Goal: Check status: Check status

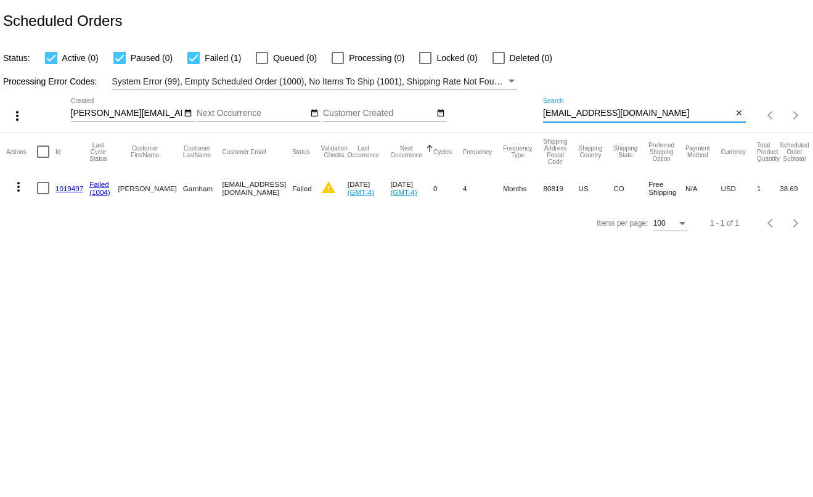
drag, startPoint x: 627, startPoint y: 116, endPoint x: 509, endPoint y: 113, distance: 117.7
click at [509, 113] on div "more_vert [PERSON_NAME][EMAIL_ADDRESS][DOMAIN_NAME] Sep Jan Feb Mar Apr" at bounding box center [406, 111] width 813 height 44
paste input "es.[PERSON_NAME]@gmai"
type input "[EMAIL_ADDRESS][PERSON_NAME][DOMAIN_NAME]"
click at [14, 190] on mat-icon "more_vert" at bounding box center [18, 186] width 15 height 15
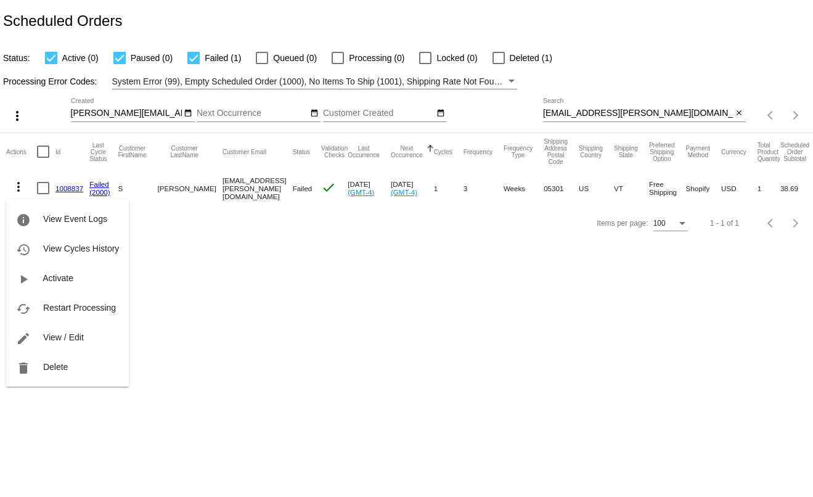
click at [56, 190] on div "info View Event Logs history View Cycles History play_arrow Activate cached Res…" at bounding box center [67, 281] width 123 height 211
click at [194, 233] on div at bounding box center [406, 248] width 813 height 497
click at [62, 187] on link "1008837" at bounding box center [69, 188] width 28 height 8
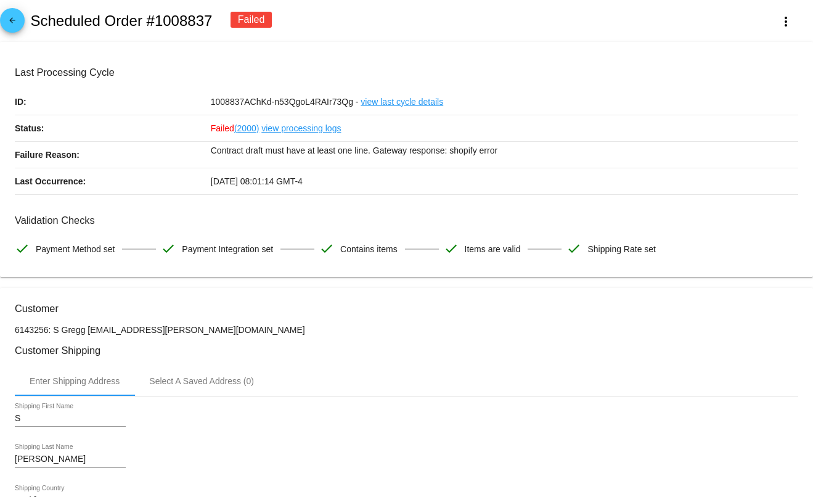
drag, startPoint x: 776, startPoint y: 132, endPoint x: 782, endPoint y: 118, distance: 14.6
click at [777, 131] on div "Failed (2000) view processing logs" at bounding box center [504, 128] width 587 height 26
click at [582, 18] on div "arrow_back Scheduled Order #1008837 Failed more_vert" at bounding box center [406, 21] width 813 height 42
click at [768, 26] on button "more_vert" at bounding box center [786, 21] width 54 height 22
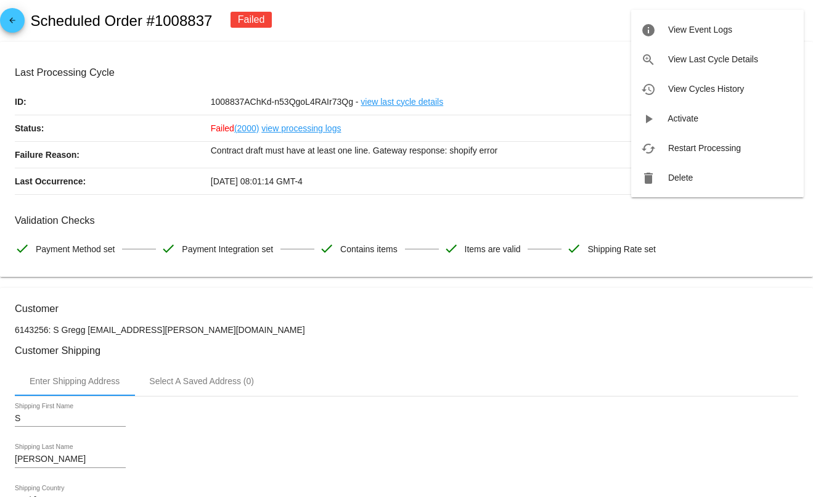
click at [571, 324] on div at bounding box center [406, 248] width 813 height 497
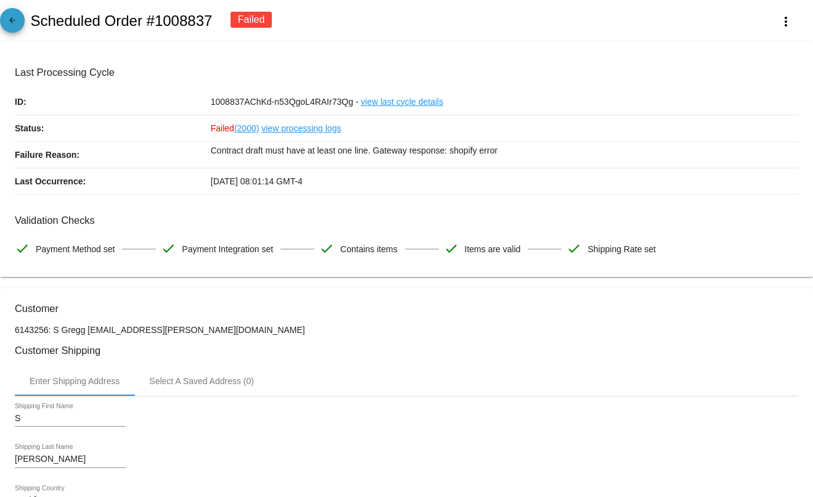
click at [14, 23] on mat-icon "arrow_back" at bounding box center [12, 23] width 15 height 15
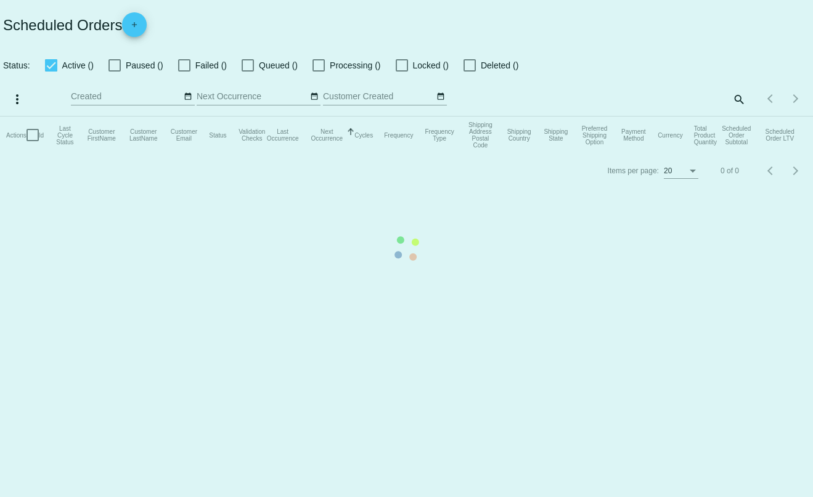
checkbox input "true"
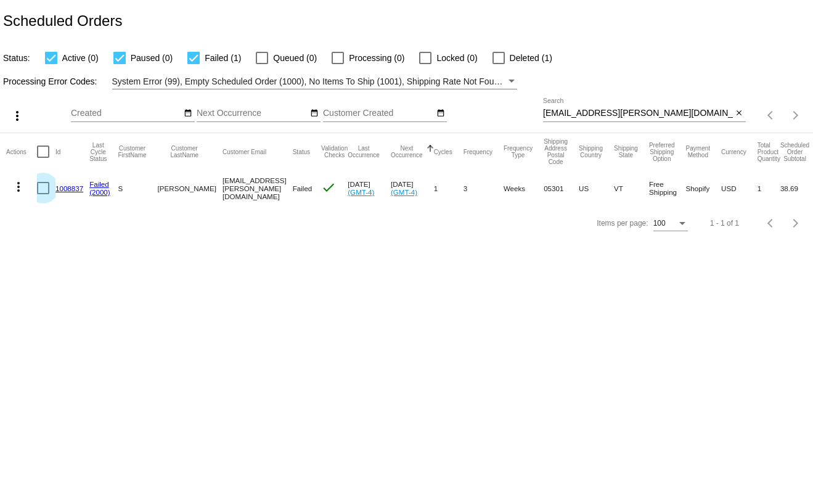
click at [47, 192] on div at bounding box center [43, 188] width 12 height 12
click at [43, 194] on input "checkbox" at bounding box center [43, 194] width 1 height 1
checkbox input "true"
click at [19, 190] on mat-icon "more_vert" at bounding box center [18, 186] width 15 height 15
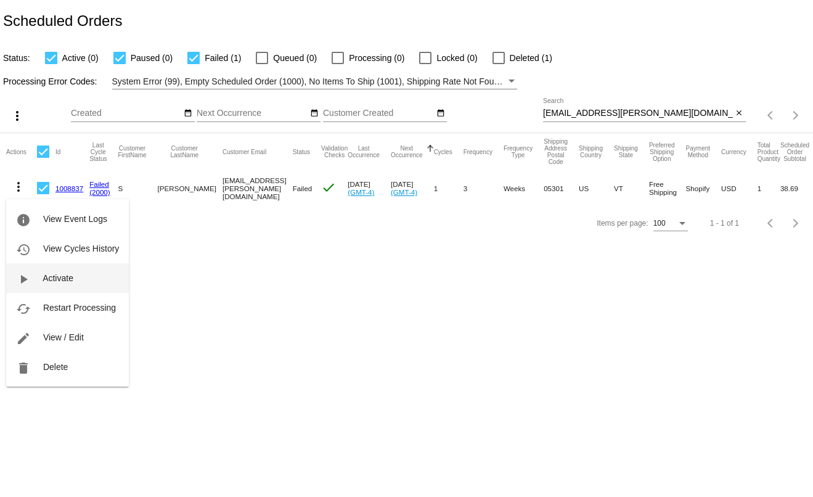
click at [47, 279] on span "Activate" at bounding box center [58, 278] width 31 height 10
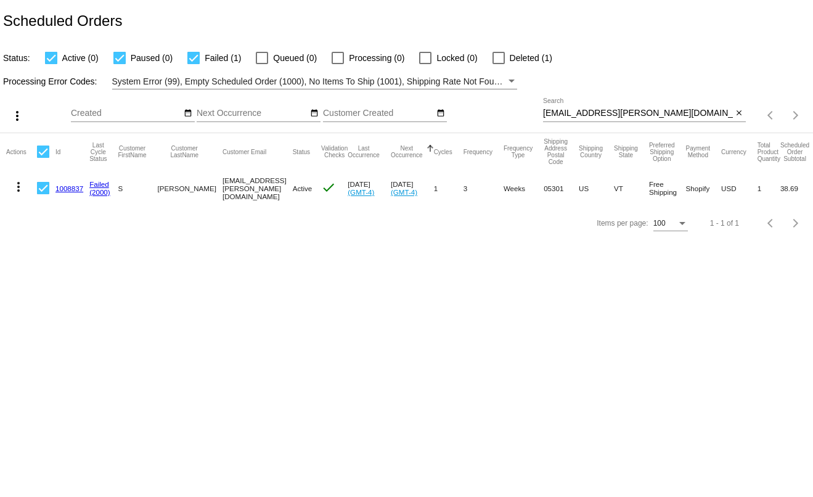
click at [144, 253] on body "Scheduled Orders Status: Active (0) Paused (0) Failed (1) Queued (0) Processing…" at bounding box center [406, 248] width 813 height 497
click at [17, 187] on mat-icon "more_vert" at bounding box center [18, 186] width 15 height 15
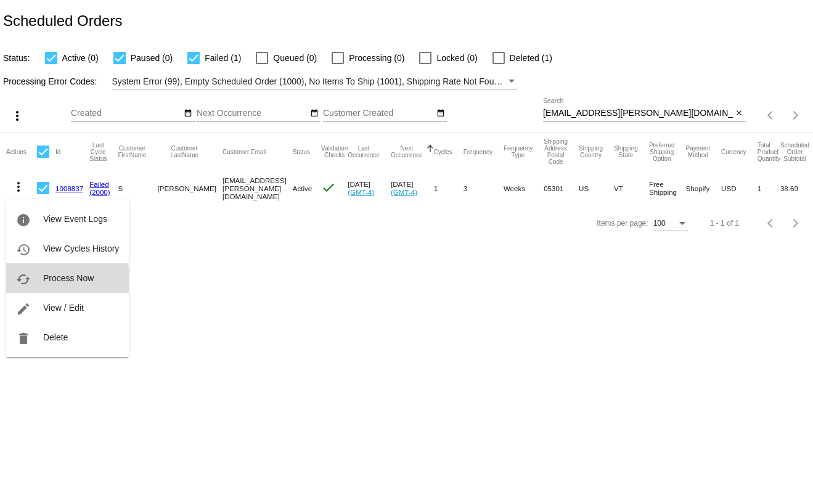
click at [35, 279] on button "cached Process Now" at bounding box center [67, 278] width 123 height 30
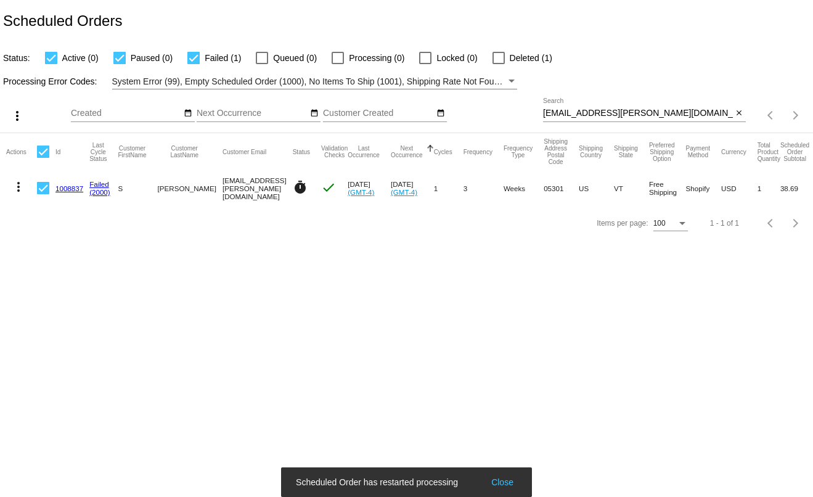
click at [69, 192] on link "1008837" at bounding box center [69, 188] width 28 height 8
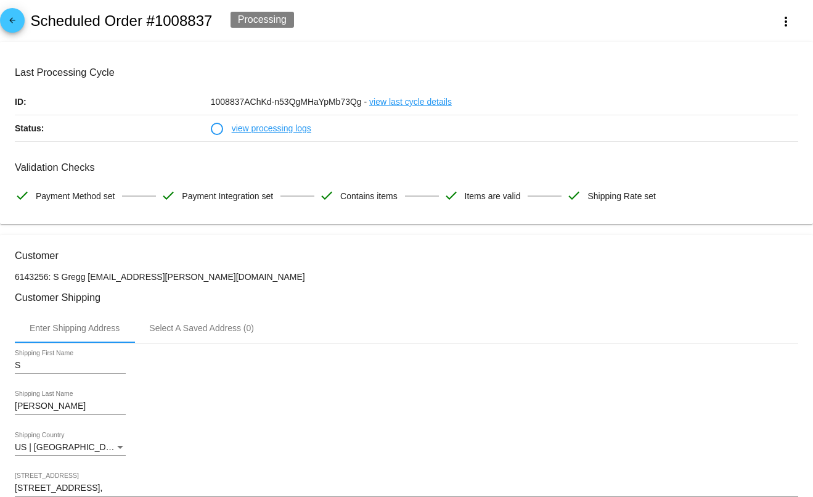
click at [288, 128] on link "view processing logs" at bounding box center [271, 128] width 79 height 26
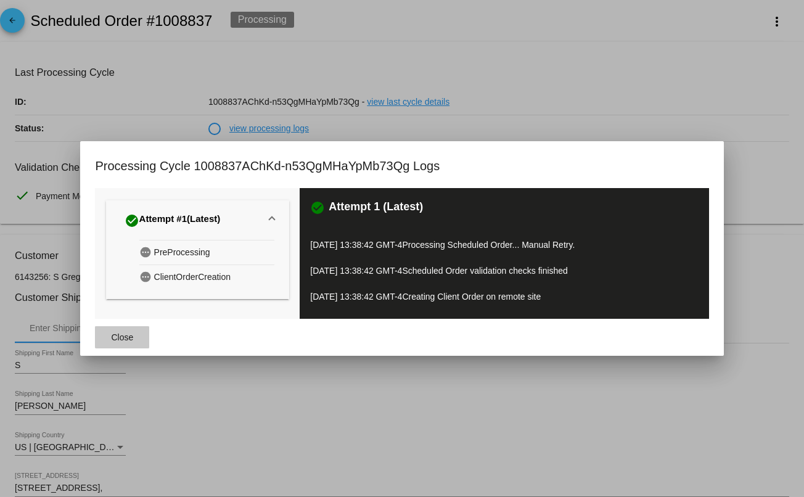
click at [128, 335] on span "Close" at bounding box center [123, 337] width 22 height 10
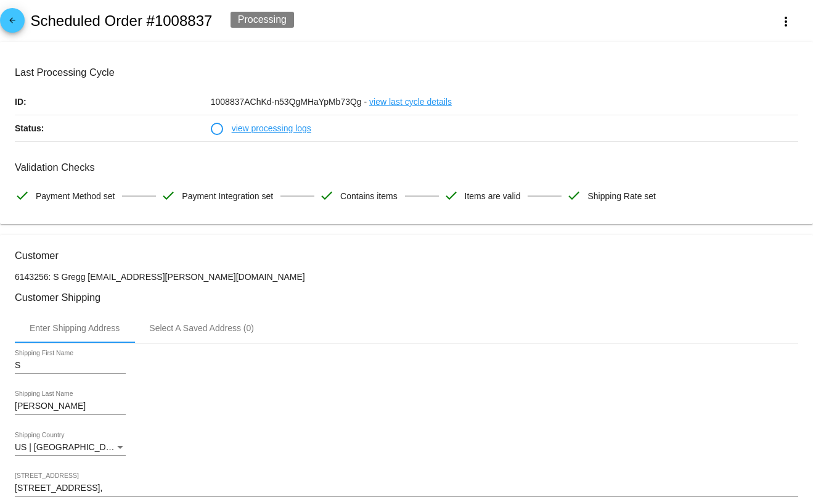
click at [12, 20] on mat-icon "arrow_back" at bounding box center [12, 23] width 15 height 15
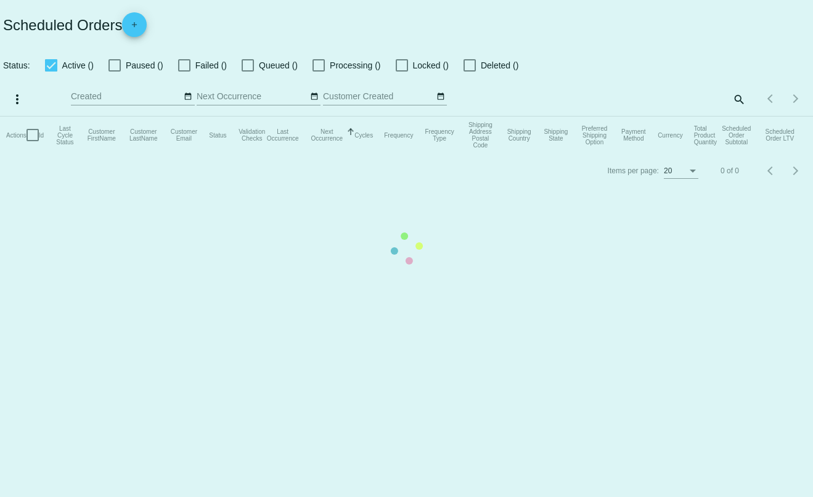
checkbox input "true"
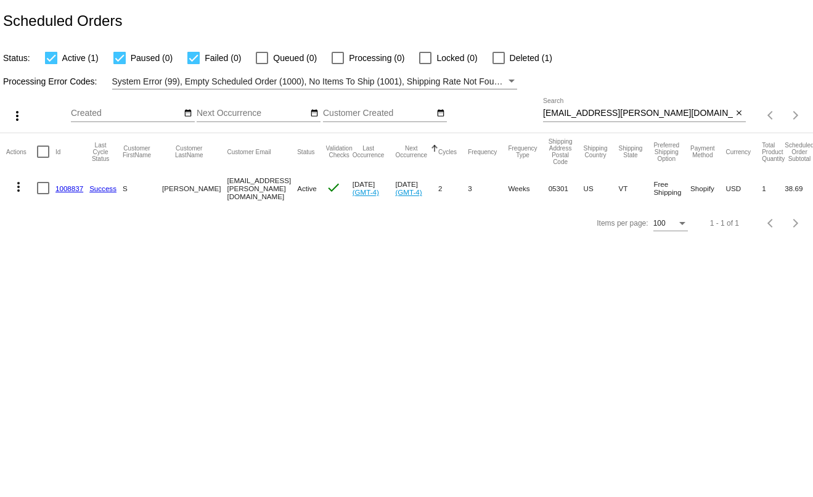
click at [70, 189] on link "1008837" at bounding box center [69, 188] width 28 height 8
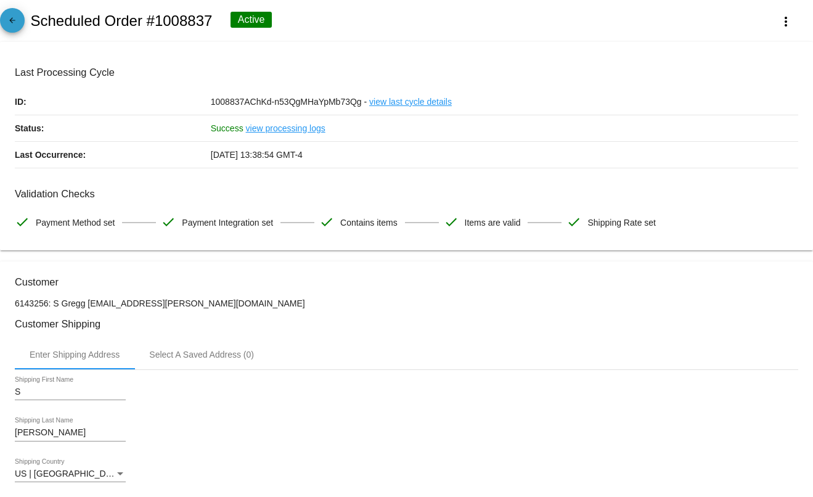
click at [11, 28] on mat-icon "arrow_back" at bounding box center [12, 23] width 15 height 15
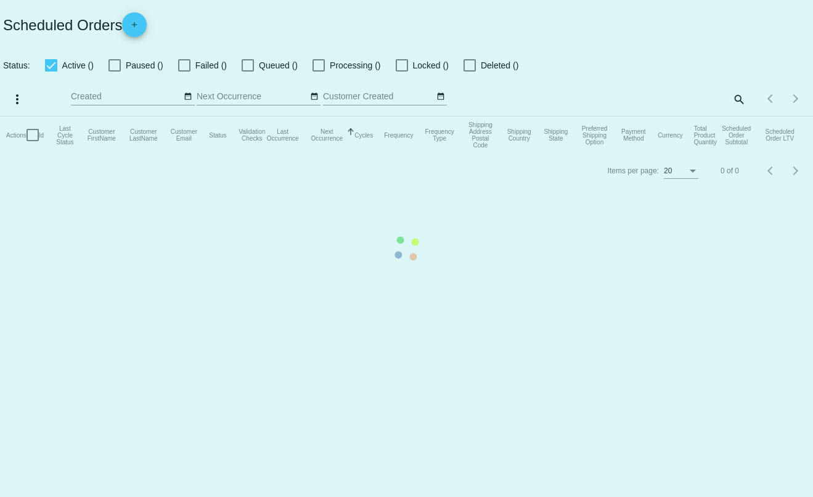
checkbox input "true"
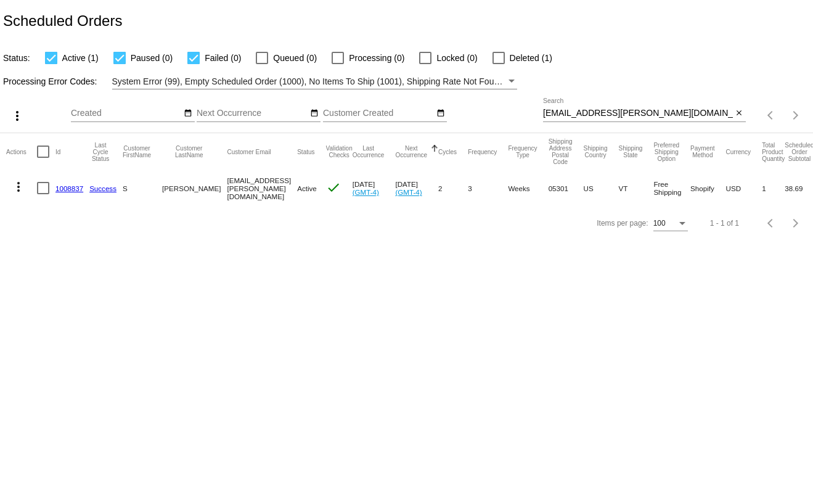
click at [15, 190] on mat-icon "more_vert" at bounding box center [18, 186] width 15 height 15
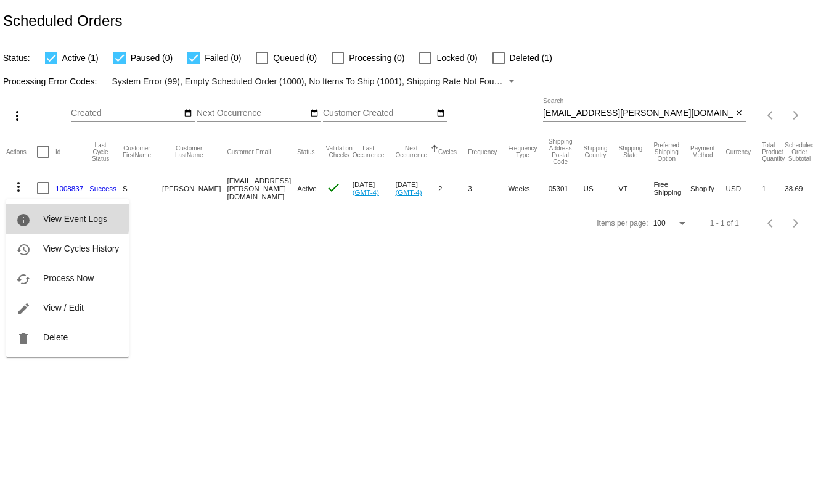
click at [25, 214] on mat-icon "info" at bounding box center [23, 220] width 15 height 15
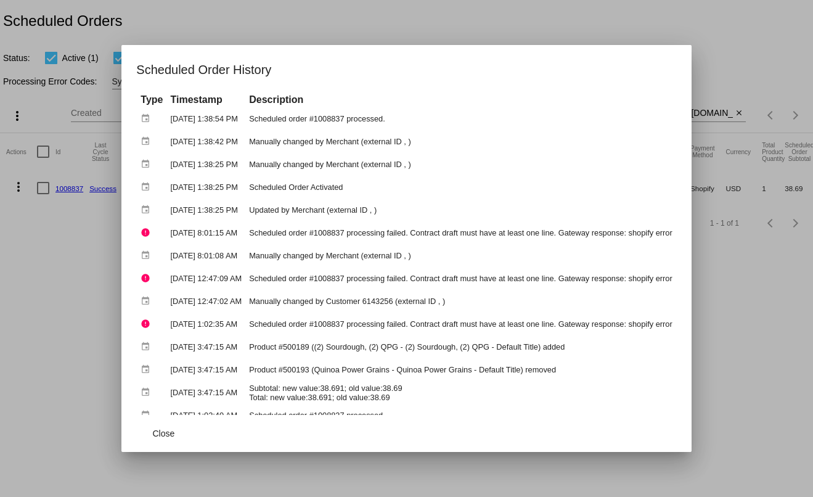
drag, startPoint x: 418, startPoint y: 237, endPoint x: 566, endPoint y: 235, distance: 147.9
click at [566, 235] on td "Scheduled order #1008837 processing failed. Contract draft must have at least o…" at bounding box center [460, 233] width 429 height 22
drag, startPoint x: 136, startPoint y: 436, endPoint x: 263, endPoint y: 312, distance: 176.9
click at [137, 435] on button "Close" at bounding box center [163, 433] width 54 height 22
